Goal: Find specific page/section: Find specific page/section

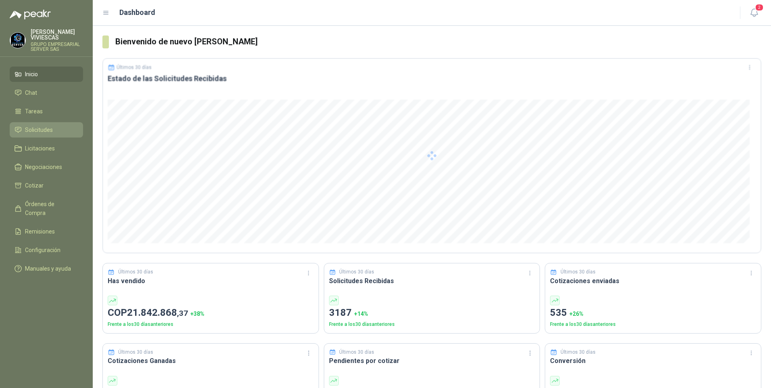
click at [35, 131] on span "Solicitudes" at bounding box center [39, 129] width 28 height 9
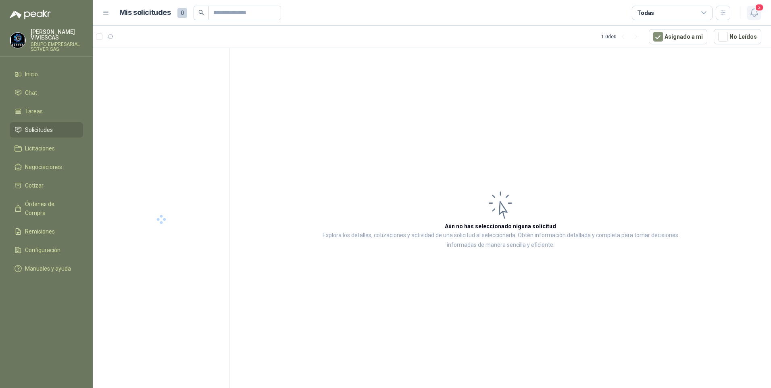
click at [753, 16] on icon "button" at bounding box center [753, 13] width 7 height 8
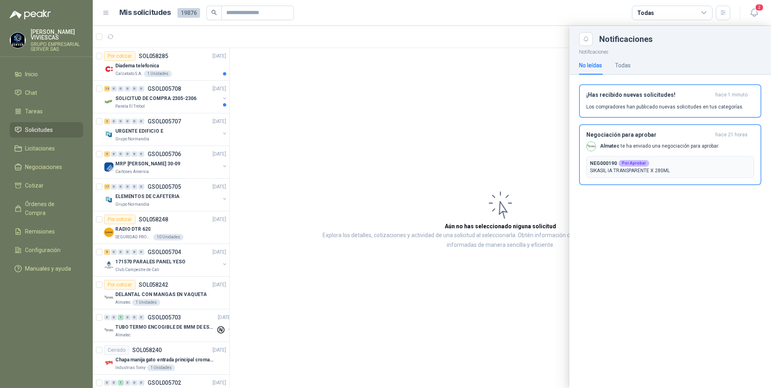
click at [133, 69] on div at bounding box center [432, 207] width 678 height 362
